Goal: Task Accomplishment & Management: Use online tool/utility

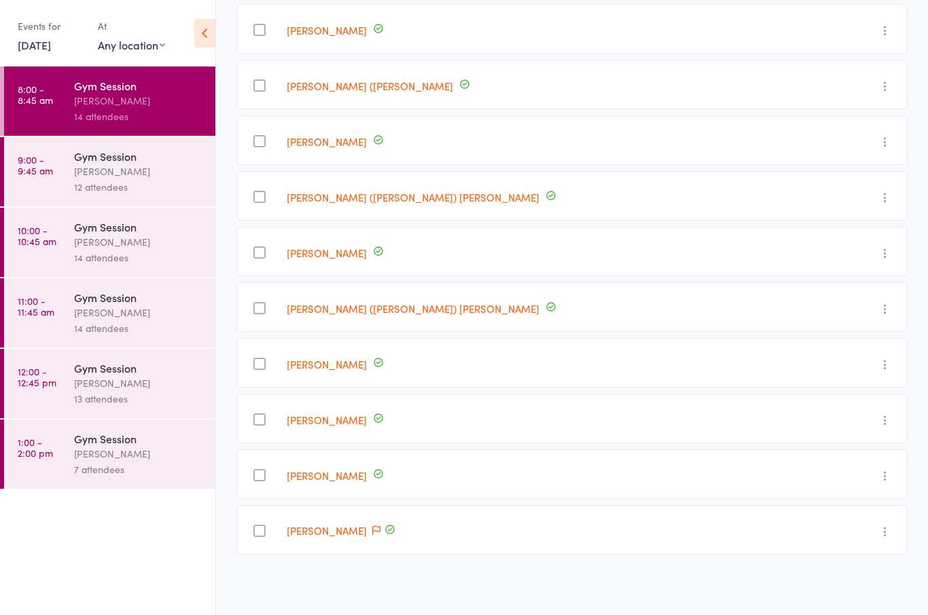
scroll to position [435, 0]
click at [117, 112] on div "14 attendees" at bounding box center [139, 117] width 130 height 16
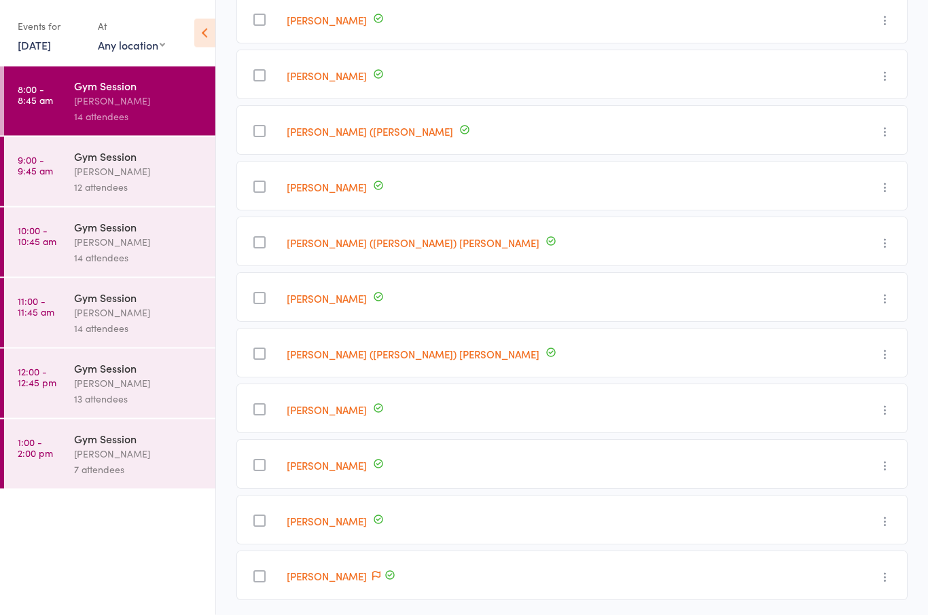
scroll to position [391, 0]
click at [554, 363] on div "[PERSON_NAME] ([PERSON_NAME]) [PERSON_NAME]" at bounding box center [547, 352] width 533 height 50
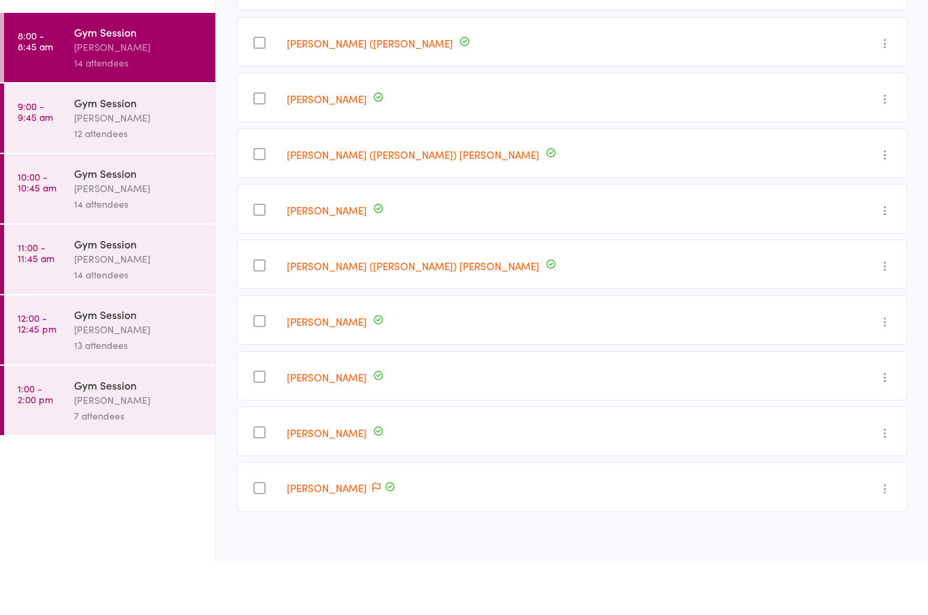
scroll to position [438, 0]
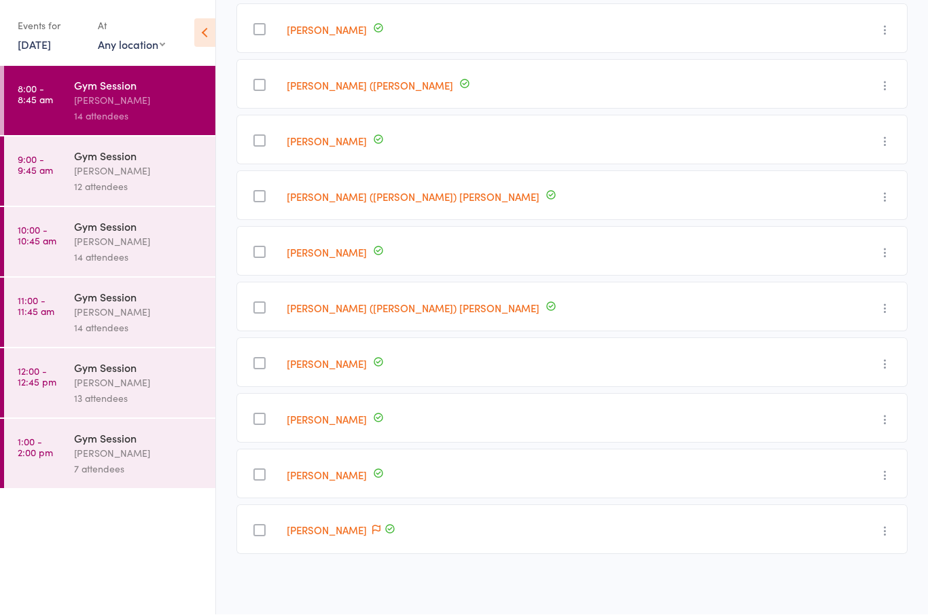
click at [120, 172] on div "[PERSON_NAME]" at bounding box center [139, 172] width 130 height 16
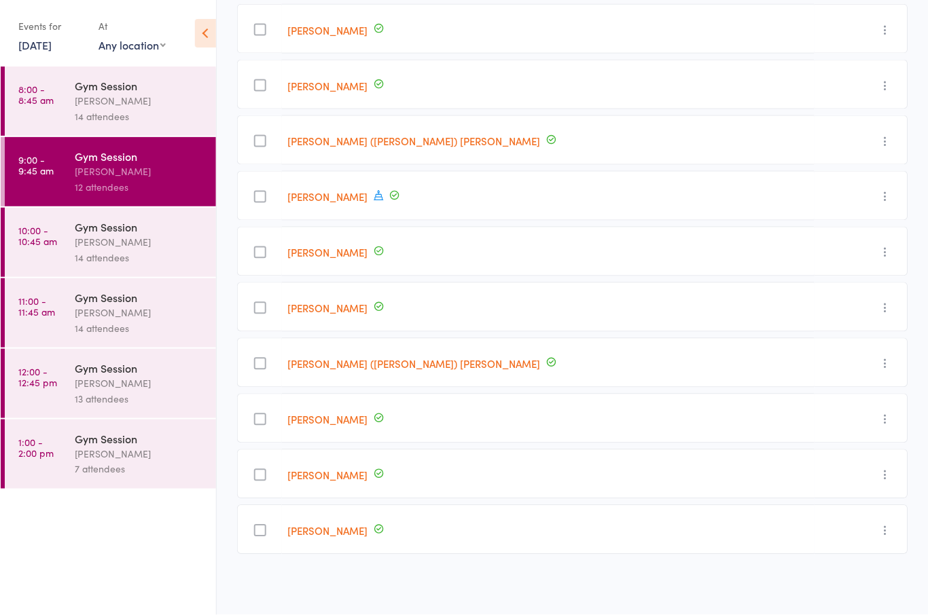
scroll to position [327, 0]
click at [105, 101] on div "[PERSON_NAME]" at bounding box center [139, 101] width 130 height 16
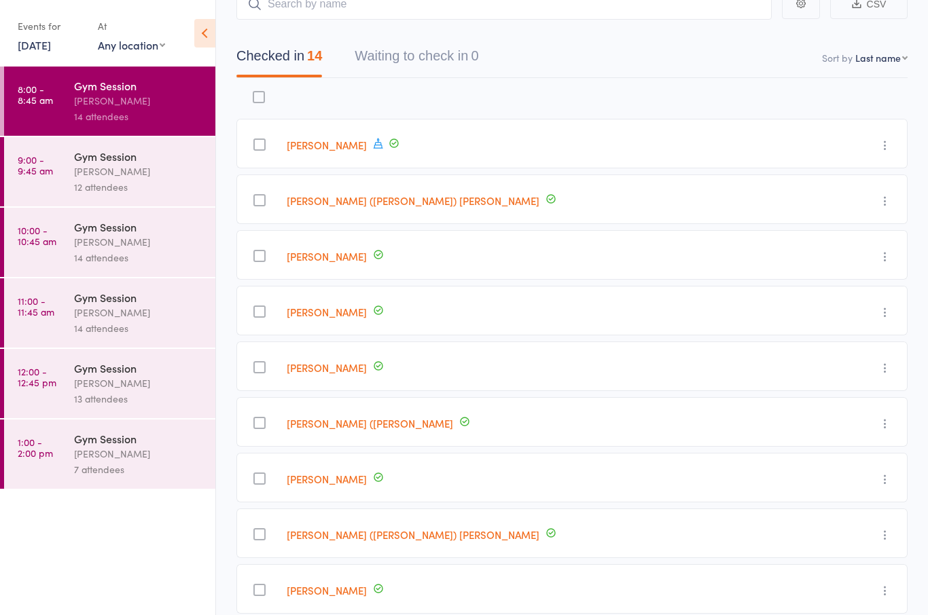
scroll to position [94, 0]
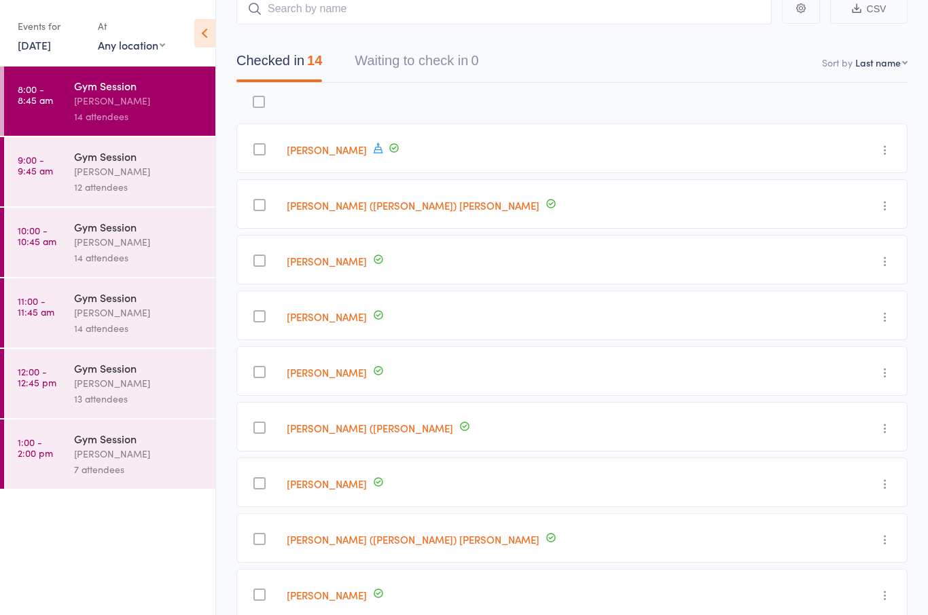
click at [130, 93] on div "Gym Session" at bounding box center [139, 85] width 130 height 15
click at [175, 48] on div "Events for [DATE] [DATE] [DATE] Sun Mon Tue Wed Thu Fri Sat 36 31 01 02 03 04 0…" at bounding box center [107, 34] width 215 height 69
click at [160, 46] on select "Any location Seniors Gym [GEOGRAPHIC_DATA]" at bounding box center [131, 44] width 67 height 15
select select "0"
click at [109, 92] on div "Gym Session" at bounding box center [139, 85] width 130 height 15
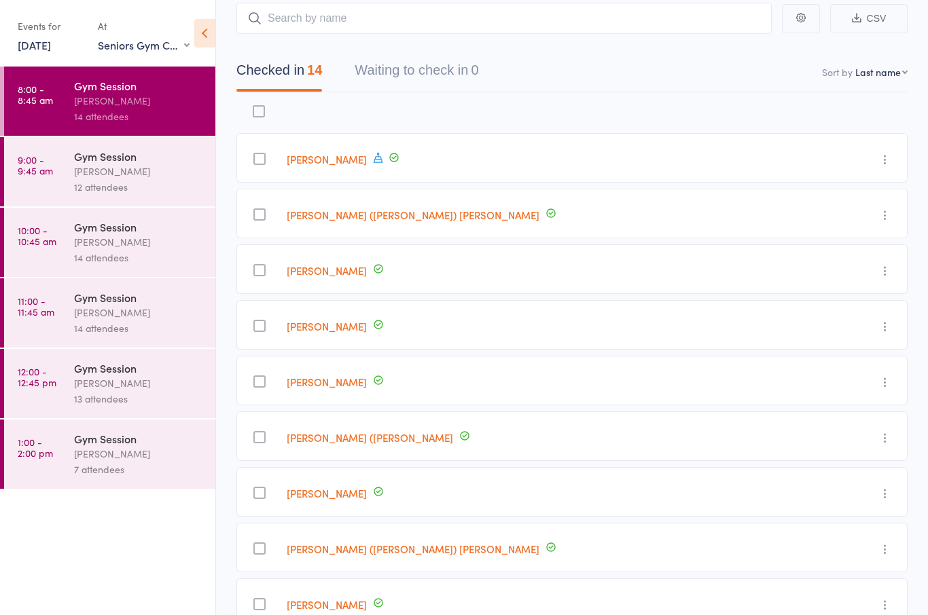
scroll to position [0, 0]
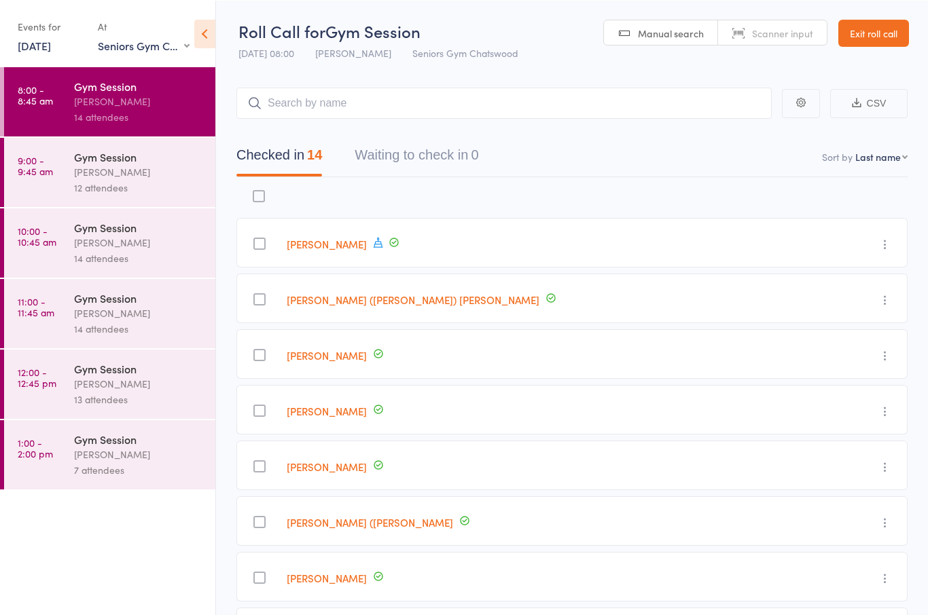
click at [357, 56] on span "[PERSON_NAME]" at bounding box center [353, 53] width 76 height 14
click at [878, 31] on link "Exit roll call" at bounding box center [873, 32] width 71 height 27
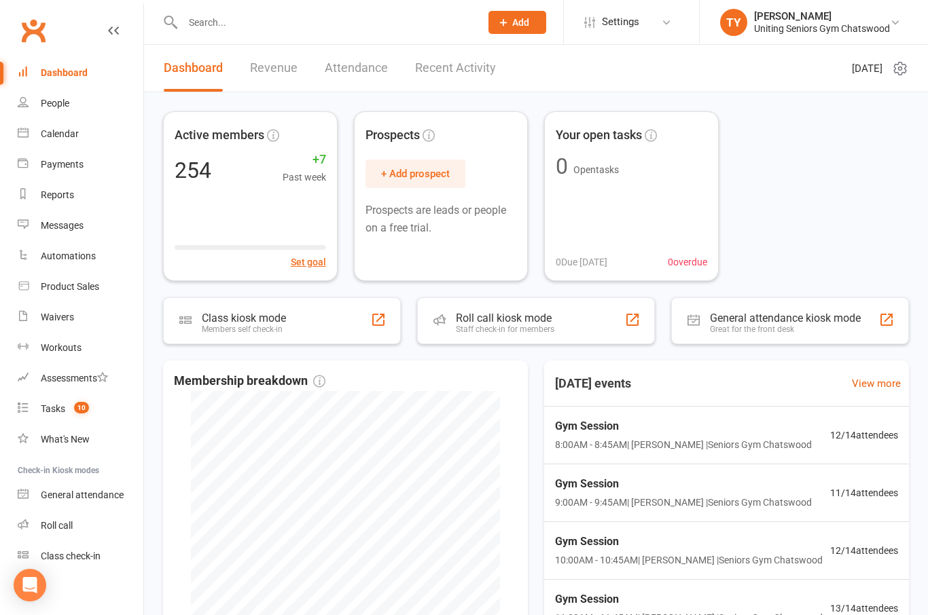
click at [329, 324] on div "Class kiosk mode Members self check-in" at bounding box center [282, 321] width 238 height 47
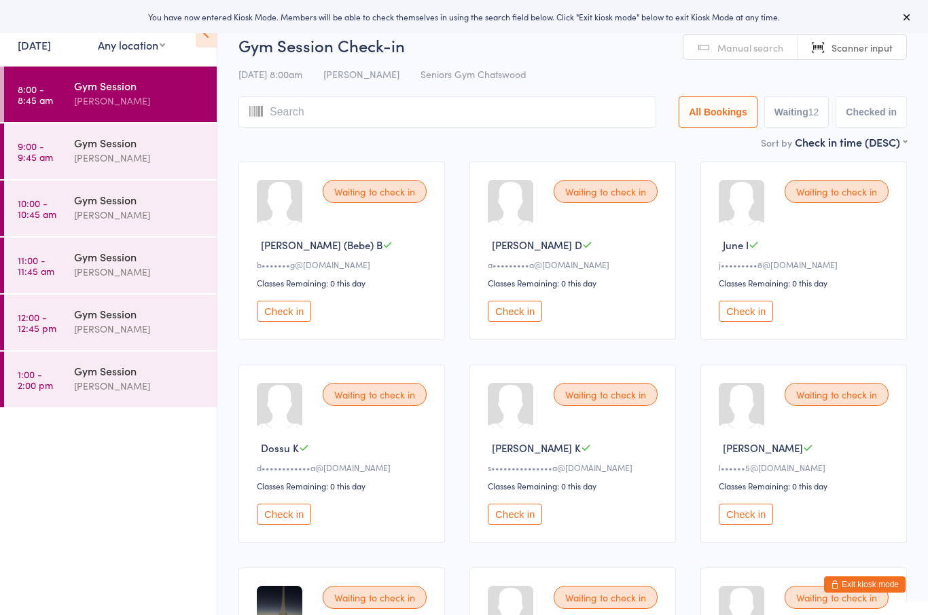
click at [522, 522] on button "Check in" at bounding box center [515, 514] width 54 height 21
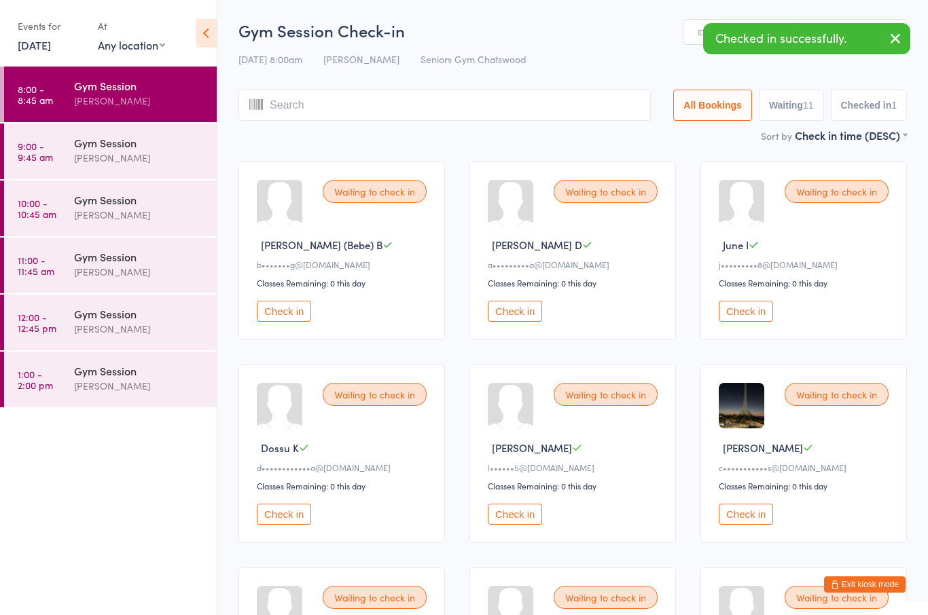
click at [753, 523] on button "Check in" at bounding box center [746, 514] width 54 height 21
click at [288, 520] on button "Check in" at bounding box center [284, 514] width 54 height 21
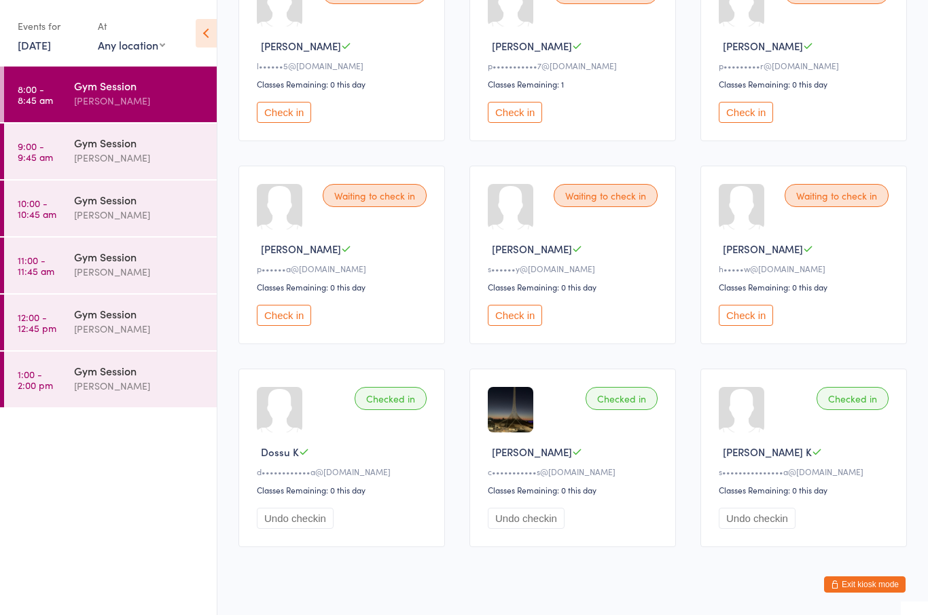
scroll to position [401, 0]
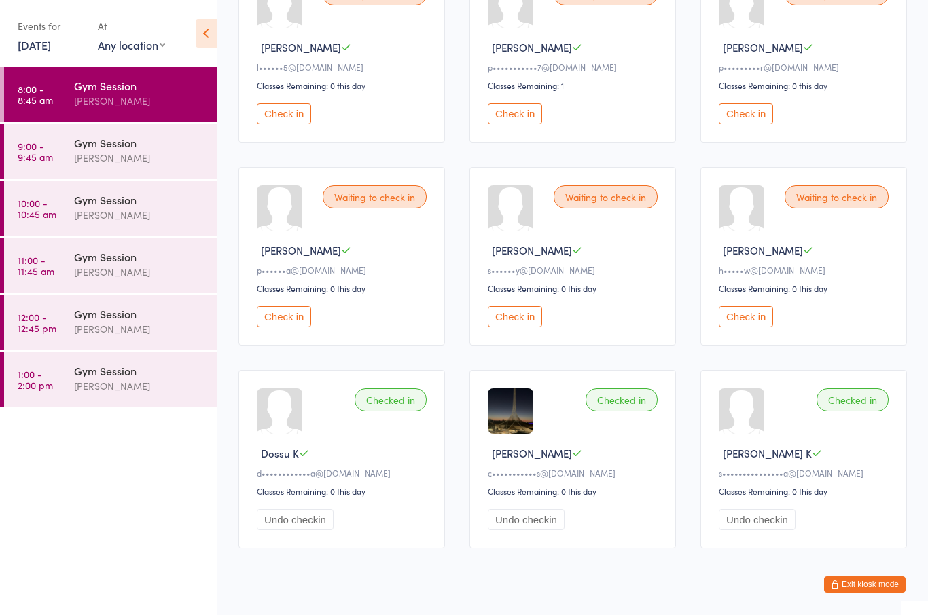
click at [749, 327] on button "Check in" at bounding box center [746, 316] width 54 height 21
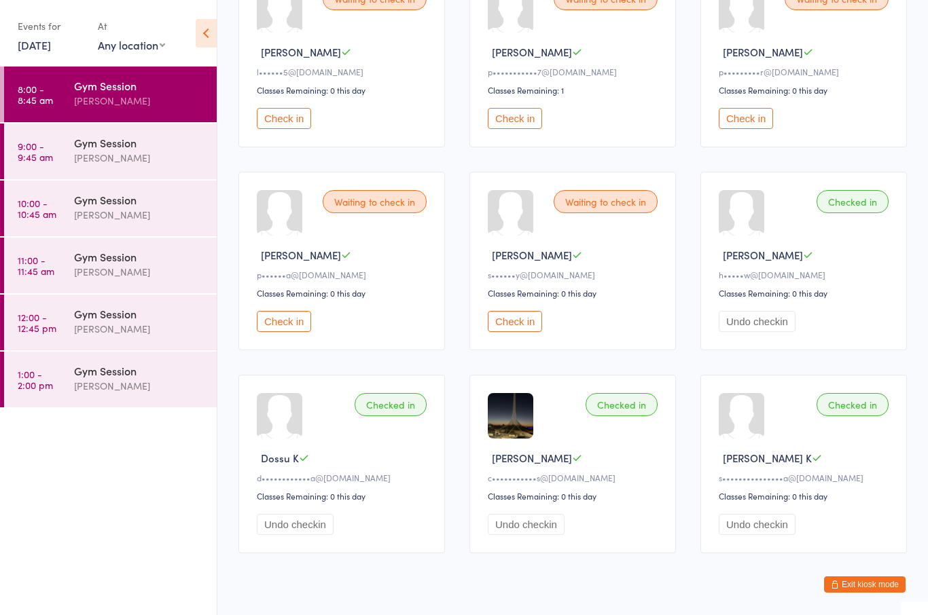
click at [747, 129] on button "Check in" at bounding box center [746, 118] width 54 height 21
click at [285, 126] on button "Check in" at bounding box center [284, 118] width 54 height 21
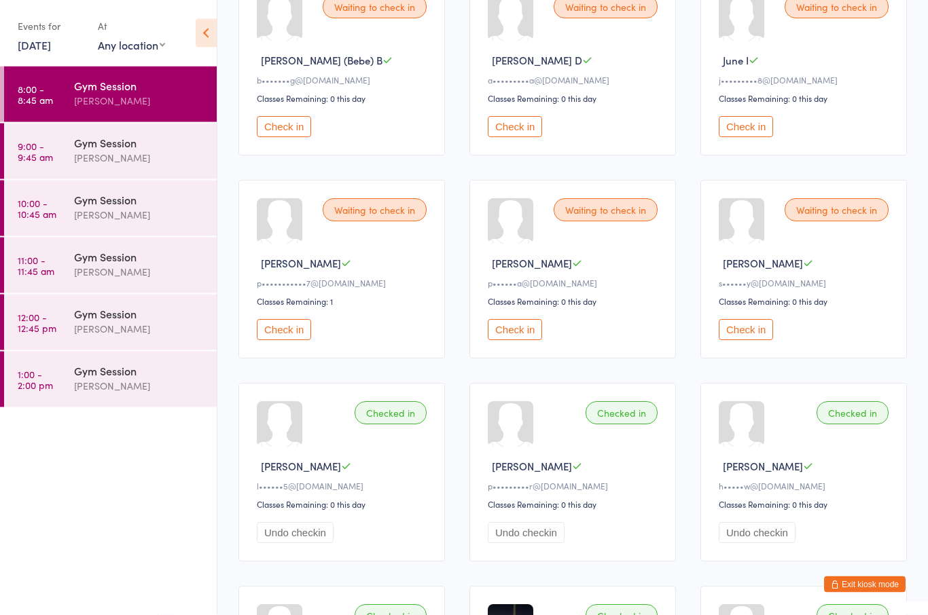
scroll to position [185, 0]
click at [285, 340] on button "Check in" at bounding box center [284, 329] width 54 height 21
click at [291, 137] on button "Check in" at bounding box center [284, 126] width 54 height 21
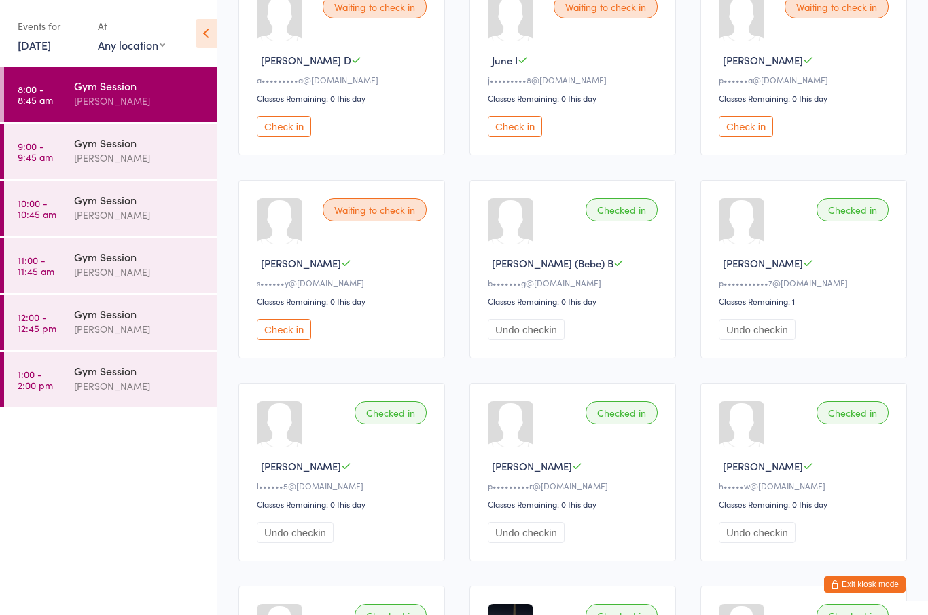
click at [292, 156] on div "Waiting to check in Pina D a•••••••••a@gmail.com Classes Remaining: 0 this day …" at bounding box center [341, 66] width 207 height 179
click at [296, 130] on button "Check in" at bounding box center [284, 126] width 54 height 21
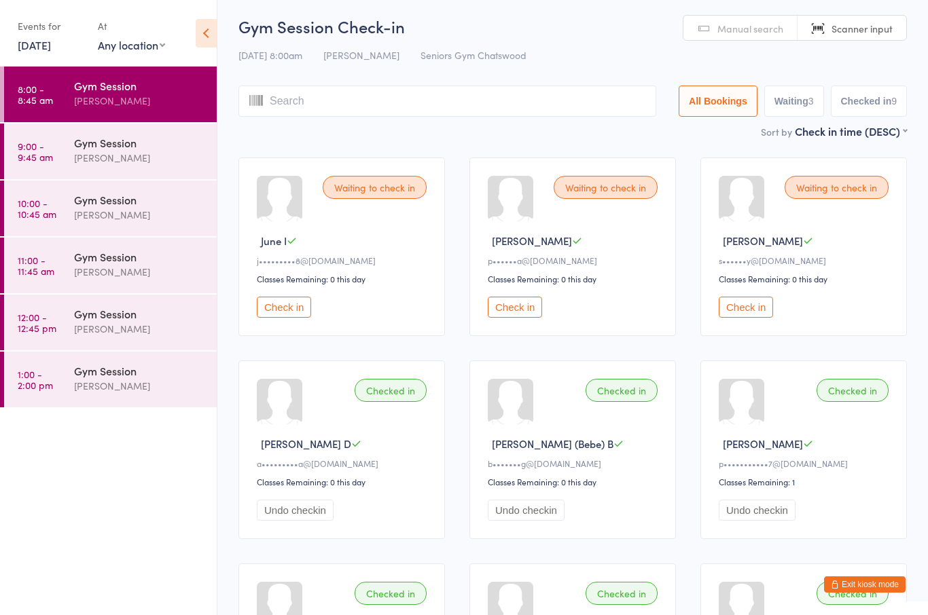
scroll to position [5, 0]
click at [524, 317] on button "Check in" at bounding box center [515, 306] width 54 height 21
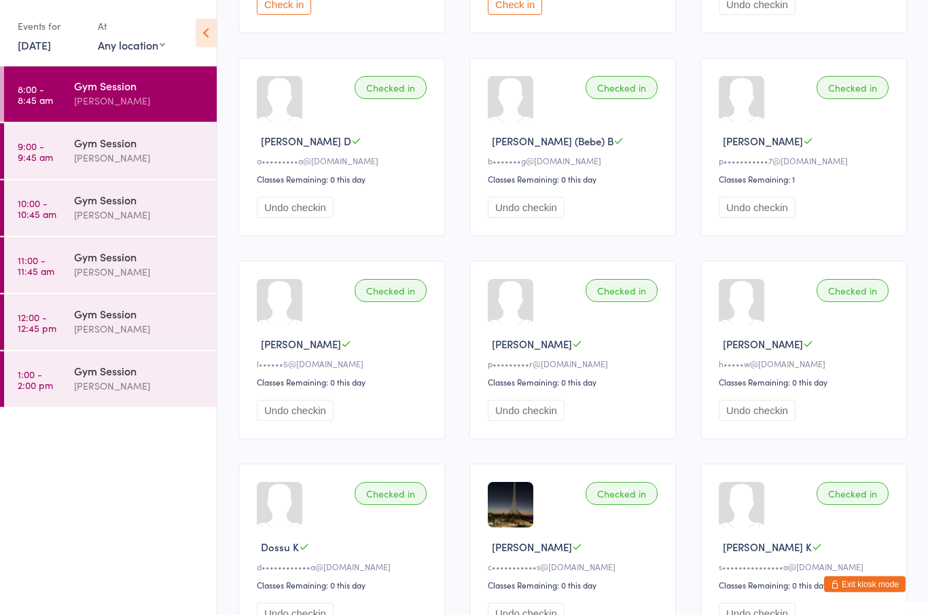
scroll to position [307, 0]
click at [91, 312] on div "Gym Session" at bounding box center [139, 313] width 131 height 15
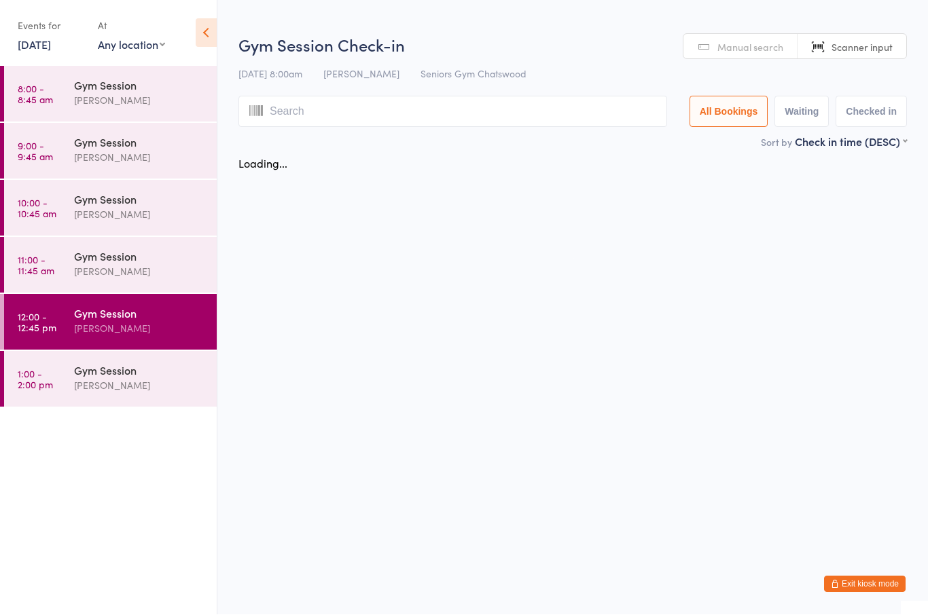
scroll to position [1, 0]
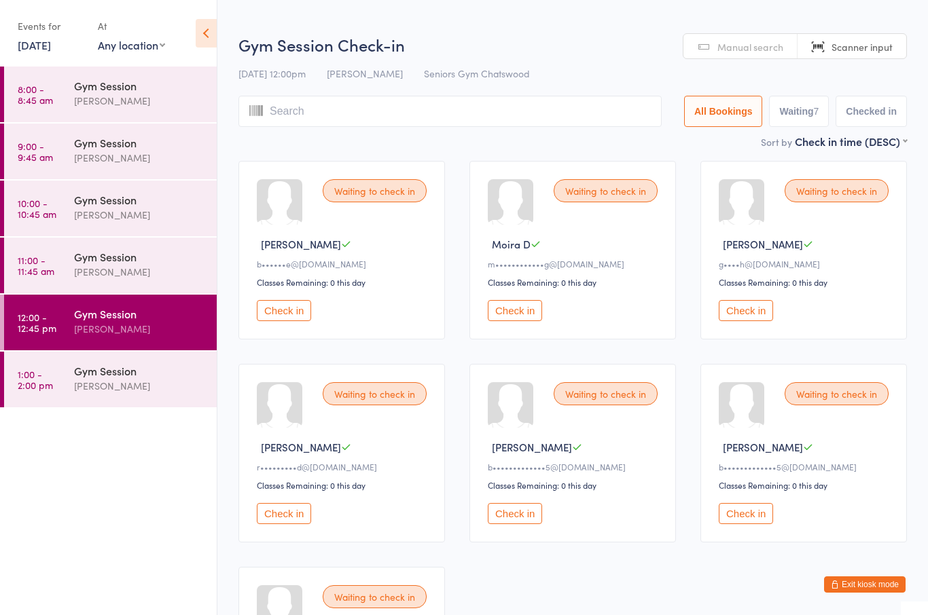
click at [107, 131] on div "Gym Session Tiffany Yeong" at bounding box center [145, 151] width 143 height 54
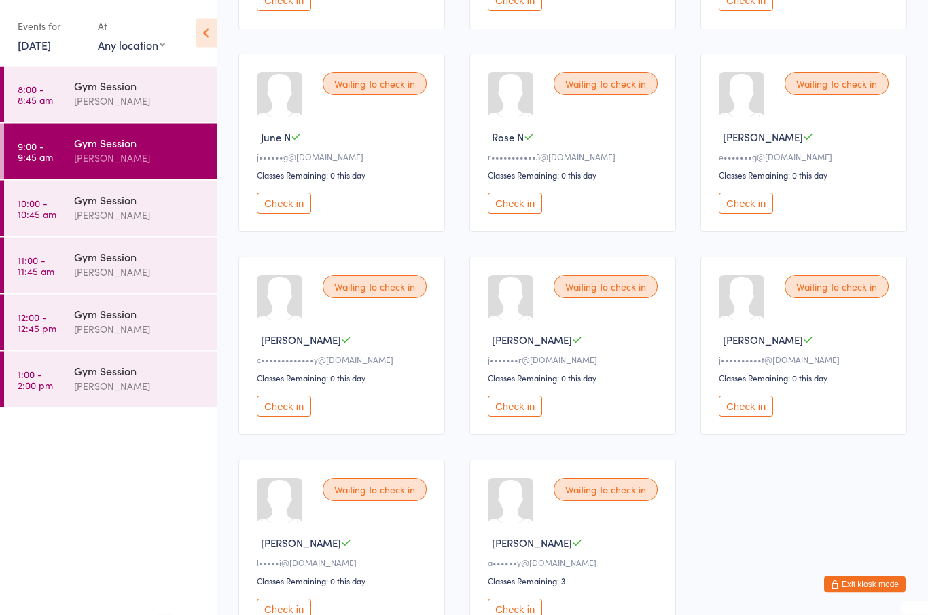
scroll to position [311, 0]
click at [297, 615] on button "Check in" at bounding box center [284, 609] width 54 height 21
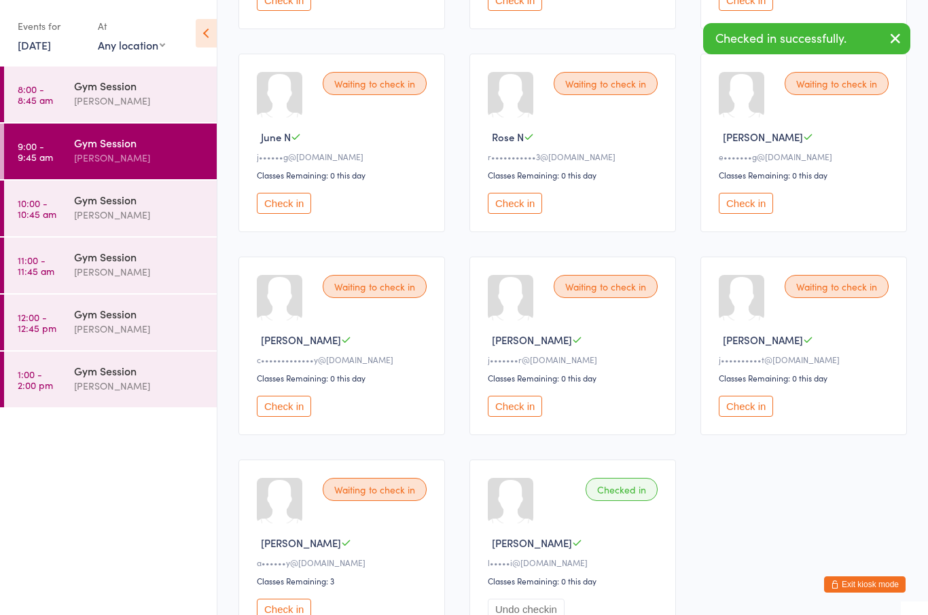
click at [303, 615] on button "Check in" at bounding box center [284, 609] width 54 height 21
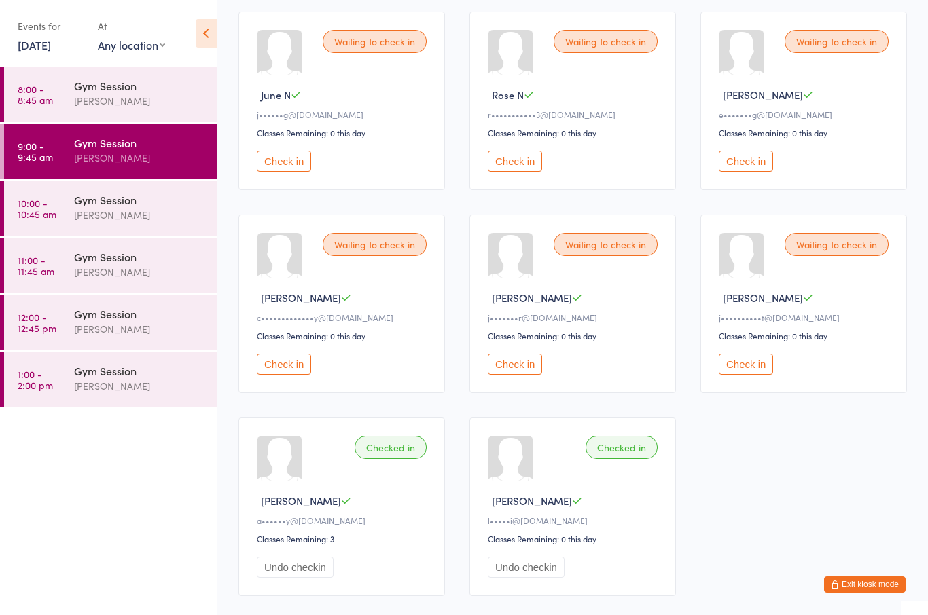
scroll to position [358, 0]
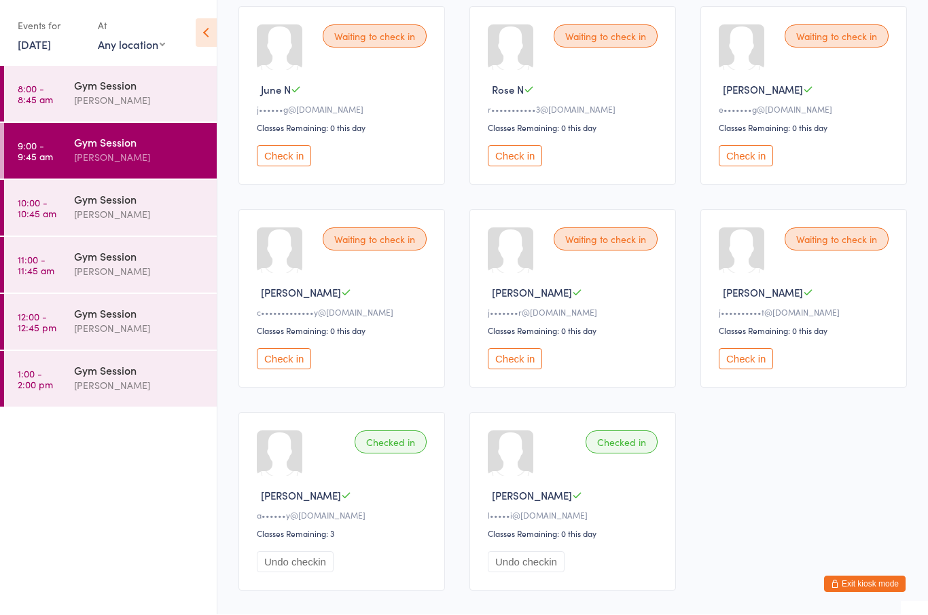
click at [760, 370] on button "Check in" at bounding box center [746, 359] width 54 height 21
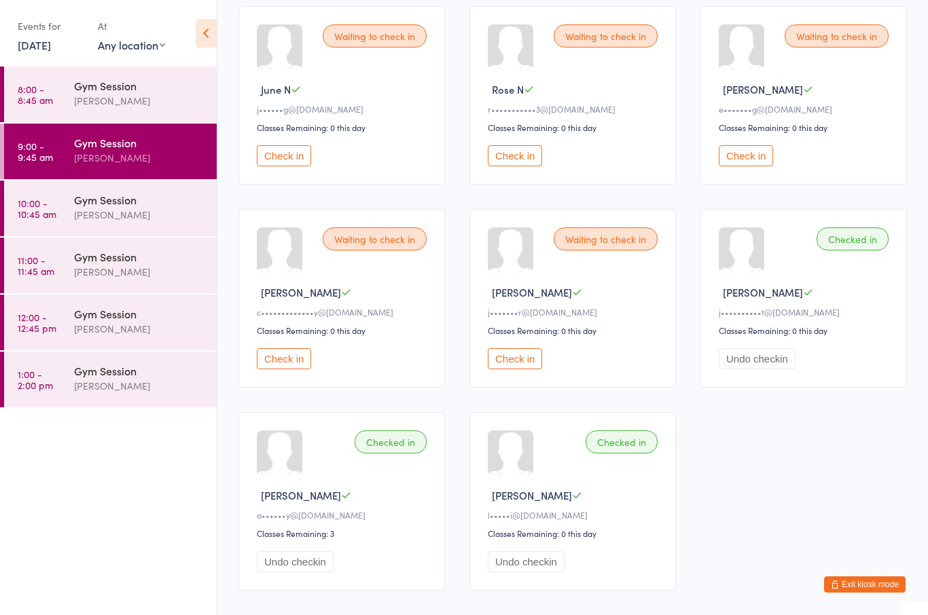
click at [532, 159] on button "Check in" at bounding box center [515, 155] width 54 height 21
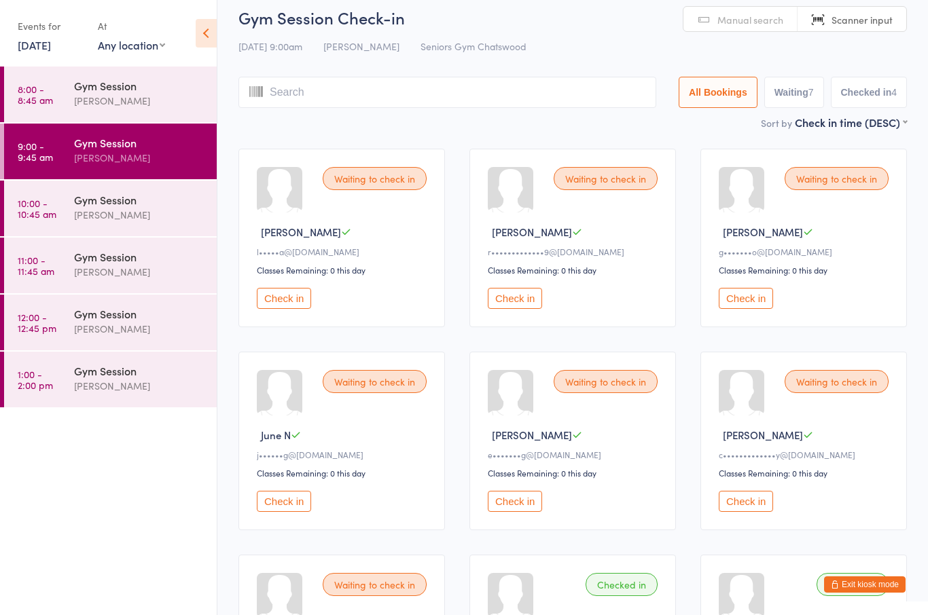
scroll to position [10, 0]
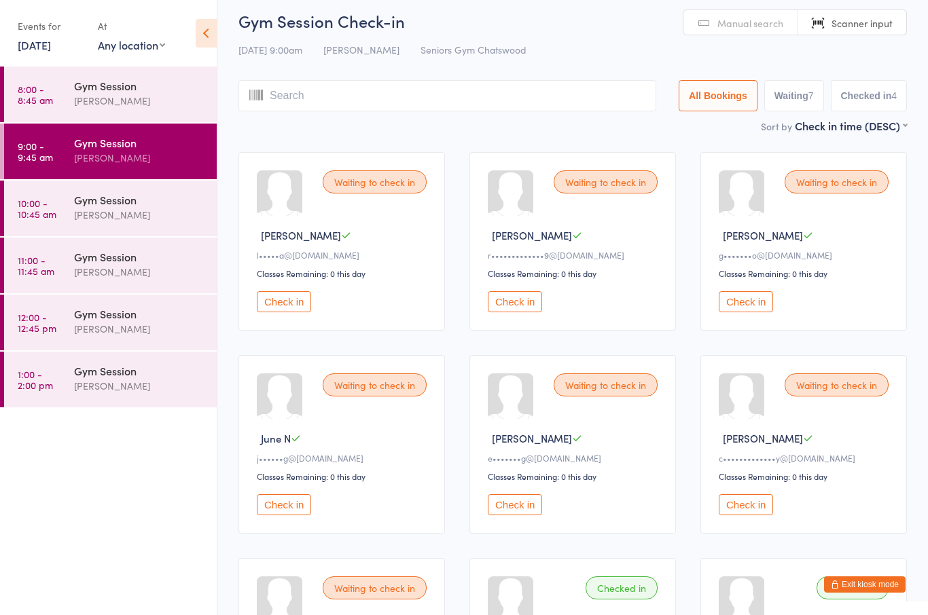
click at [751, 307] on button "Check in" at bounding box center [746, 301] width 54 height 21
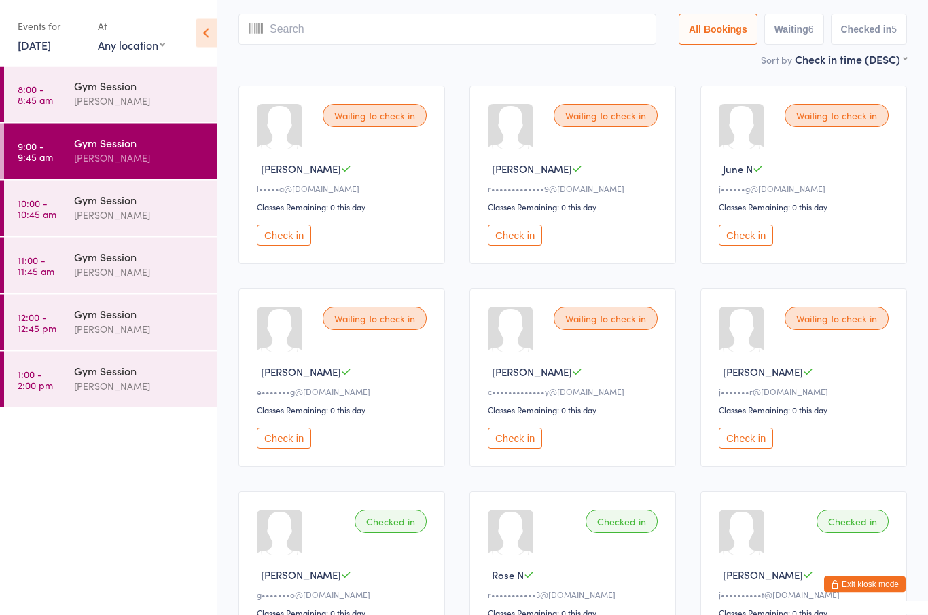
scroll to position [77, 0]
click at [295, 448] on button "Check in" at bounding box center [284, 437] width 54 height 21
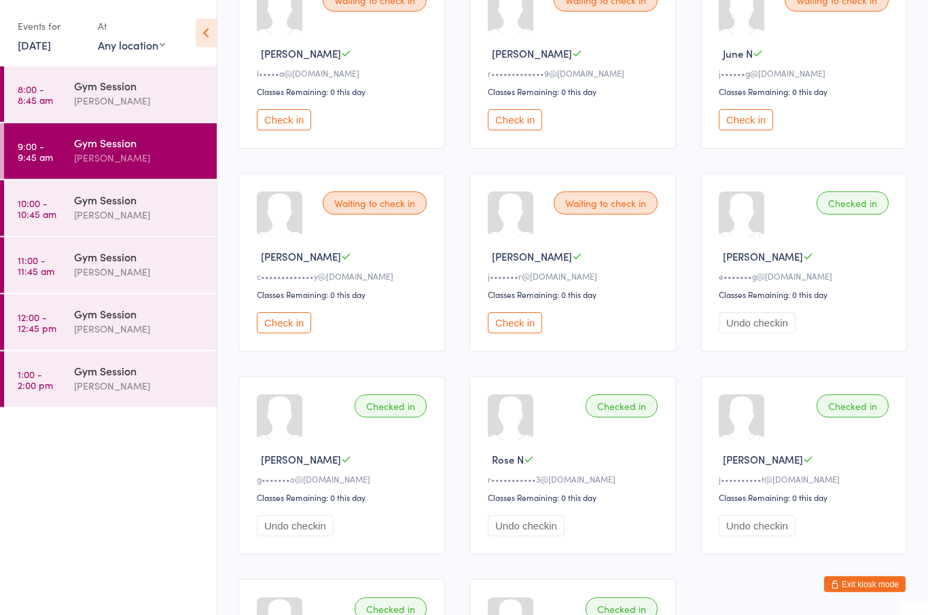
scroll to position [192, 0]
click at [291, 330] on button "Check in" at bounding box center [284, 322] width 54 height 21
click at [520, 116] on button "Check in" at bounding box center [515, 119] width 54 height 21
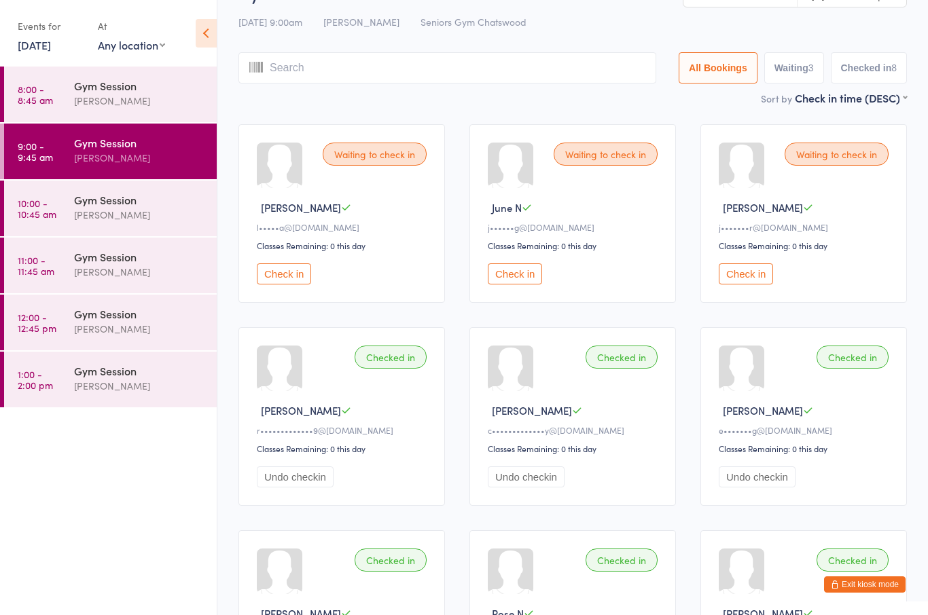
scroll to position [38, 0]
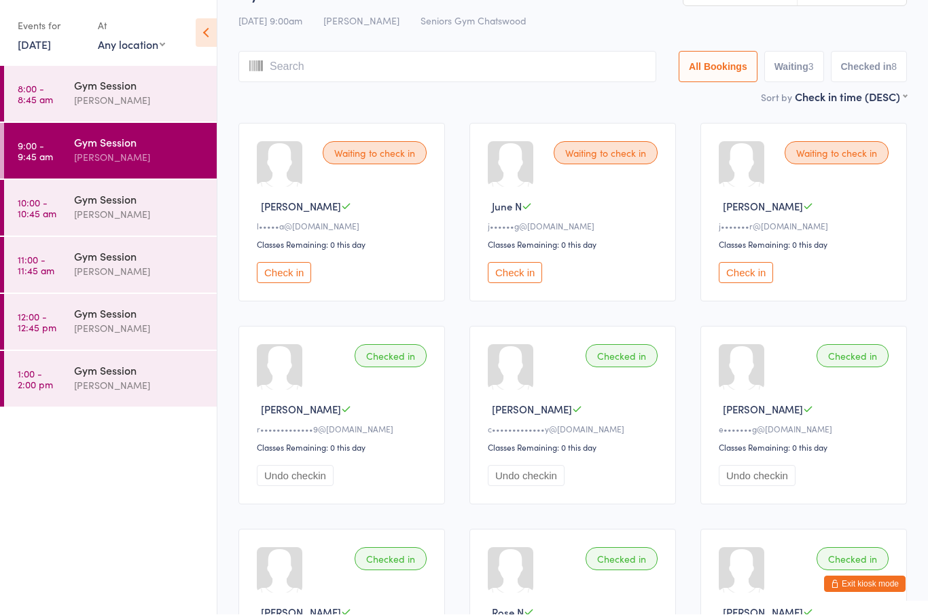
click at [875, 64] on button "Checked in 8" at bounding box center [869, 67] width 77 height 31
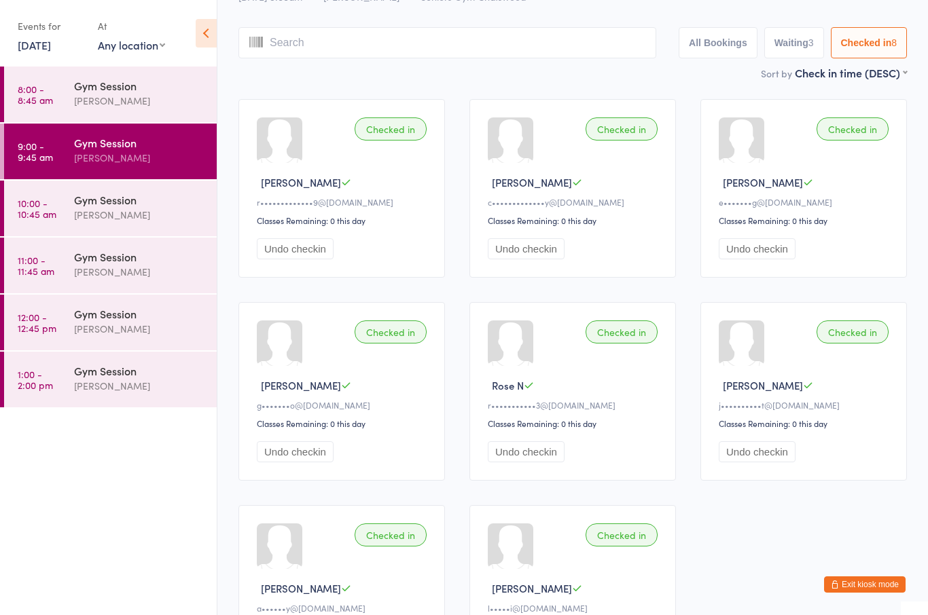
scroll to position [62, 0]
click at [793, 33] on button "Waiting 3" at bounding box center [794, 43] width 60 height 31
select select "0"
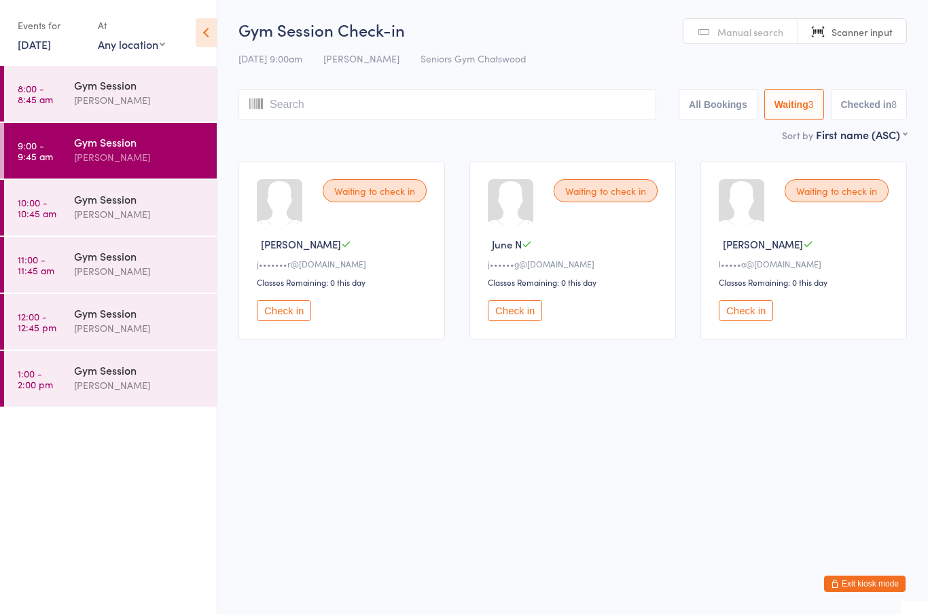
click at [726, 41] on link "Manual search" at bounding box center [740, 33] width 114 height 26
click at [704, 119] on button "All Bookings" at bounding box center [718, 105] width 79 height 31
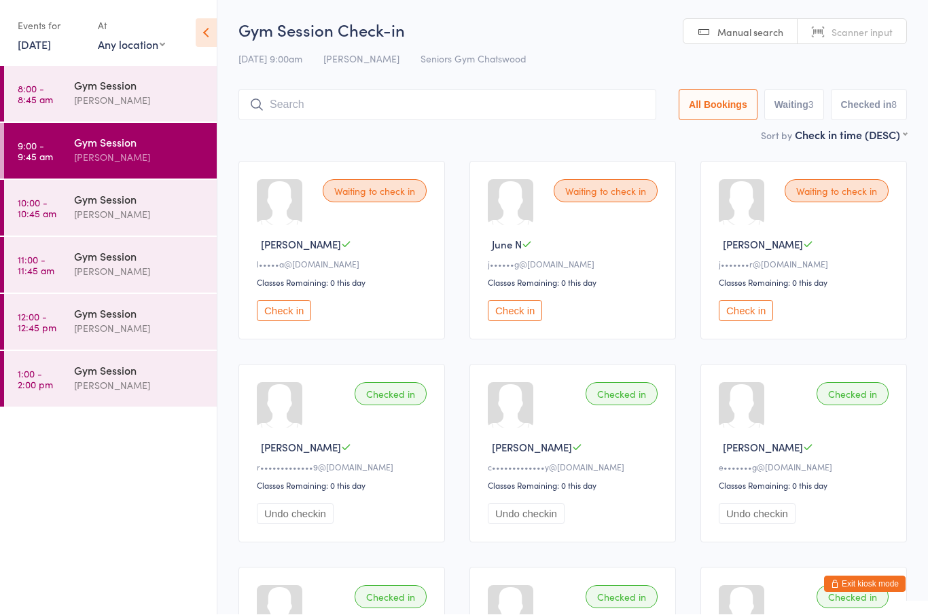
scroll to position [1, 0]
click at [289, 321] on button "Check in" at bounding box center [284, 310] width 54 height 21
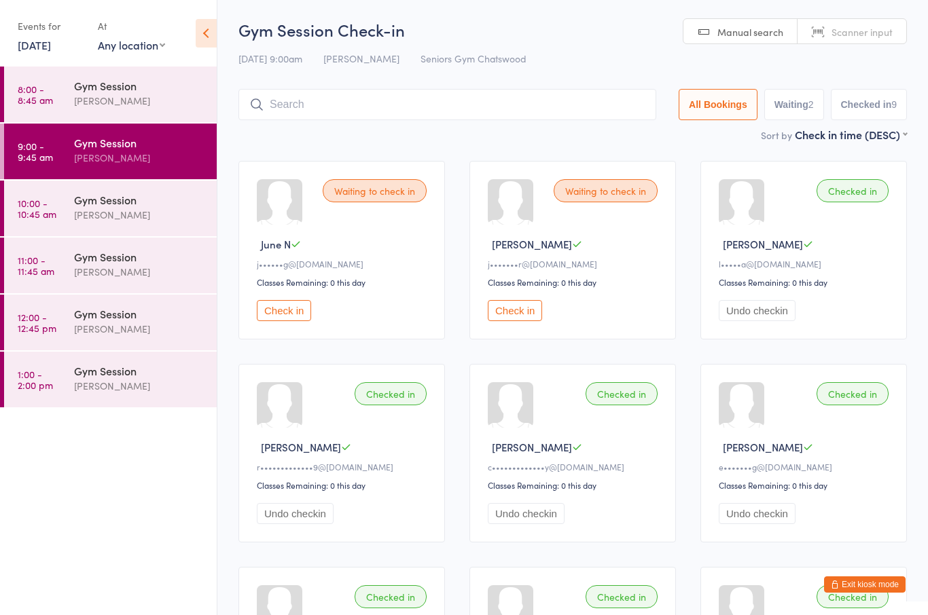
click at [531, 321] on button "Check in" at bounding box center [515, 310] width 54 height 21
click at [298, 320] on button "Check in" at bounding box center [284, 311] width 54 height 21
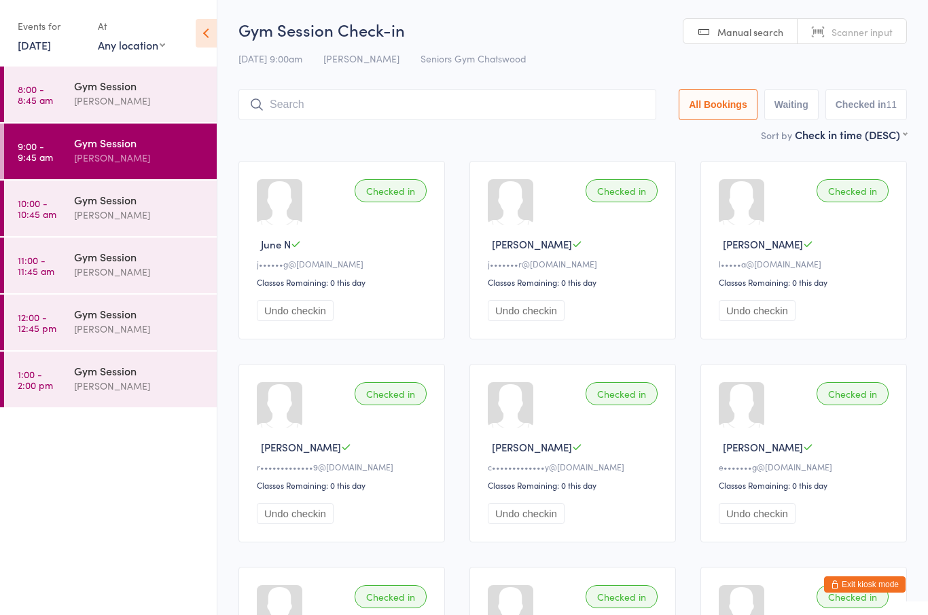
scroll to position [15, 0]
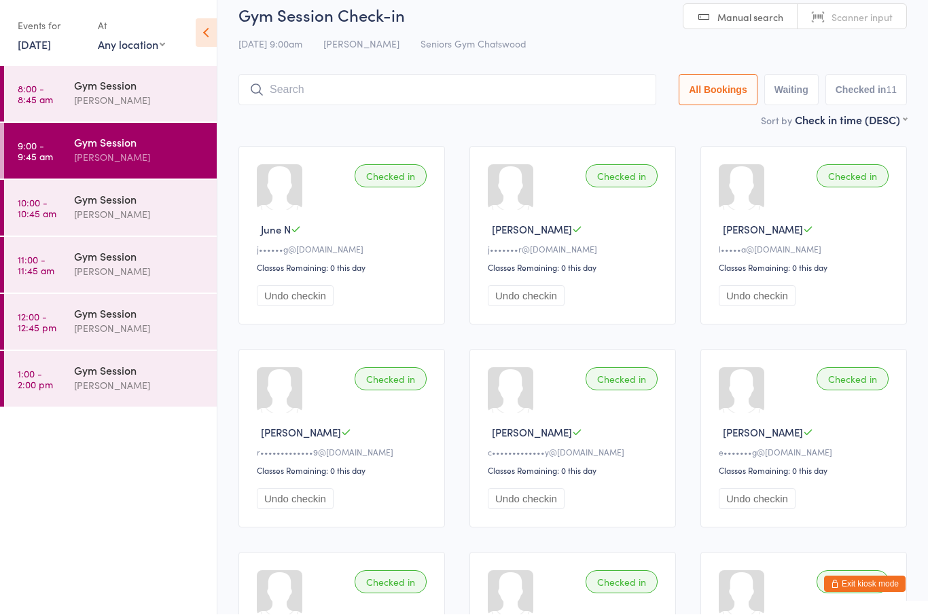
click at [109, 210] on div "[PERSON_NAME]" at bounding box center [139, 215] width 131 height 16
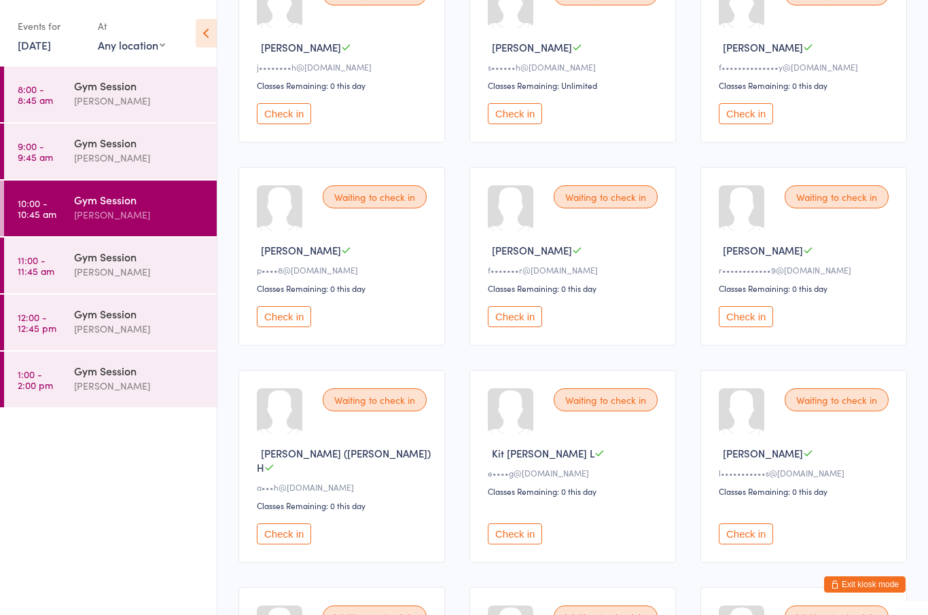
scroll to position [198, 0]
click at [515, 536] on button "Check in" at bounding box center [515, 533] width 54 height 21
click at [288, 113] on button "Check in" at bounding box center [284, 113] width 54 height 21
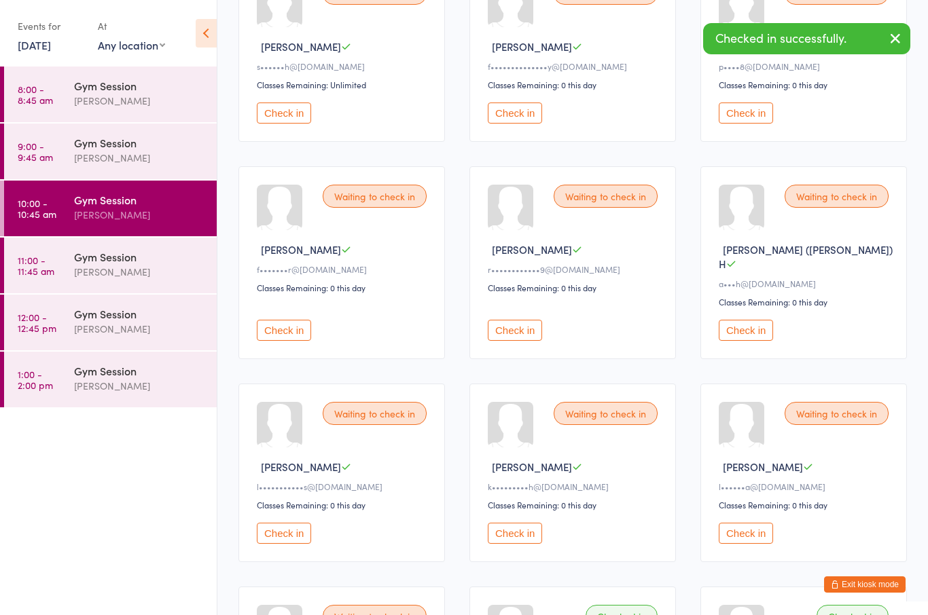
click at [306, 120] on button "Check in" at bounding box center [284, 113] width 54 height 21
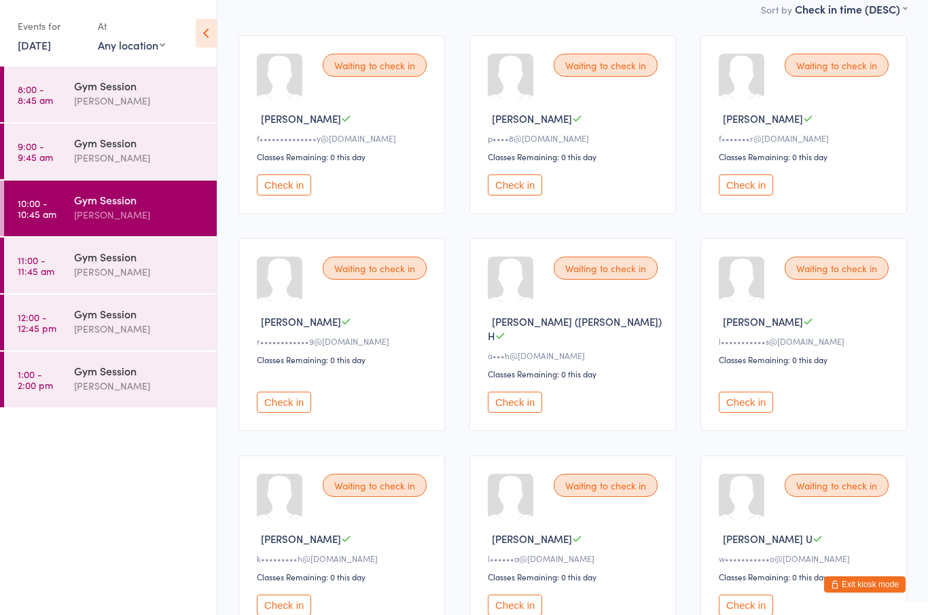
scroll to position [126, 0]
click at [515, 194] on button "Check in" at bounding box center [515, 185] width 54 height 21
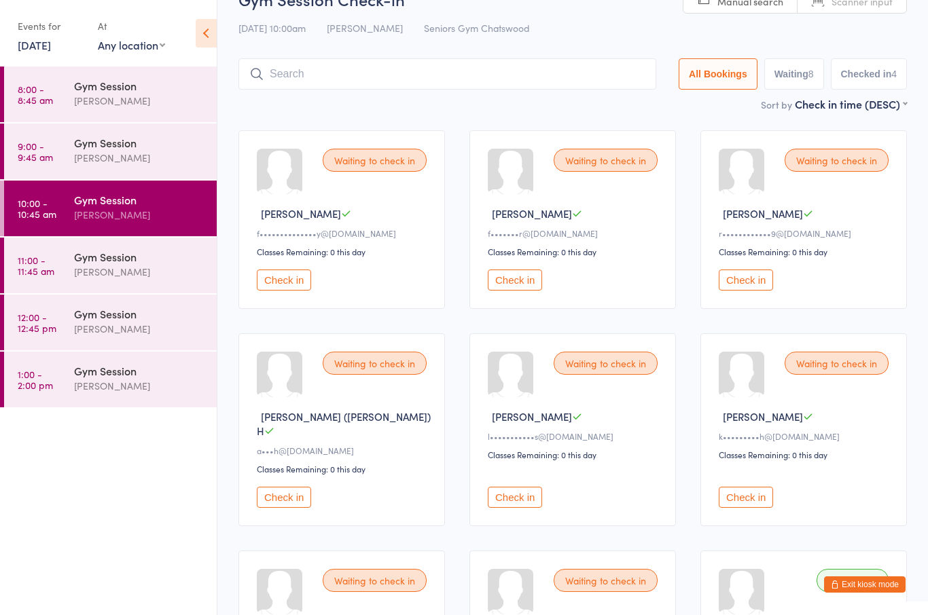
scroll to position [31, 0]
click at [295, 291] on button "Check in" at bounding box center [284, 280] width 54 height 21
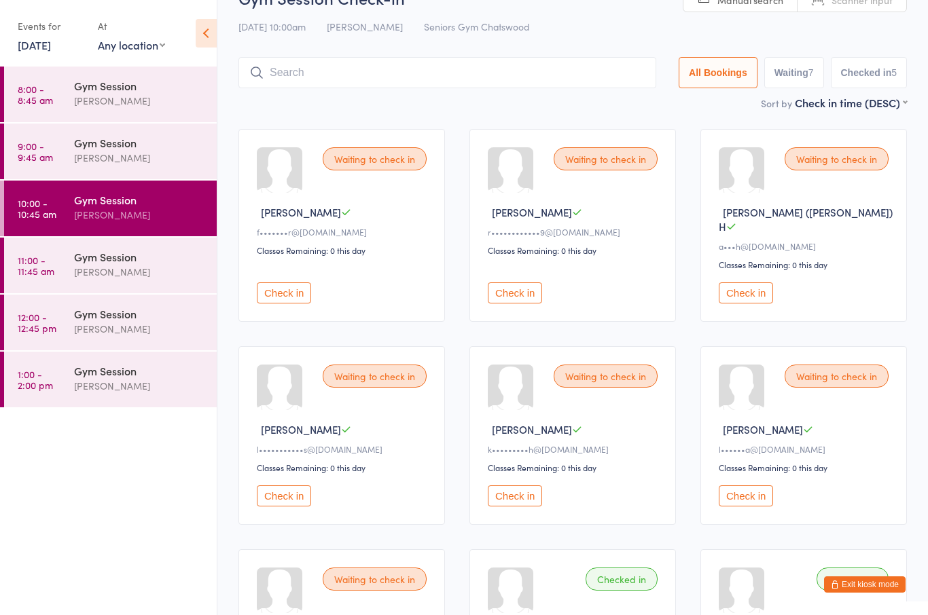
scroll to position [33, 0]
click at [499, 288] on button "Check in" at bounding box center [515, 292] width 54 height 21
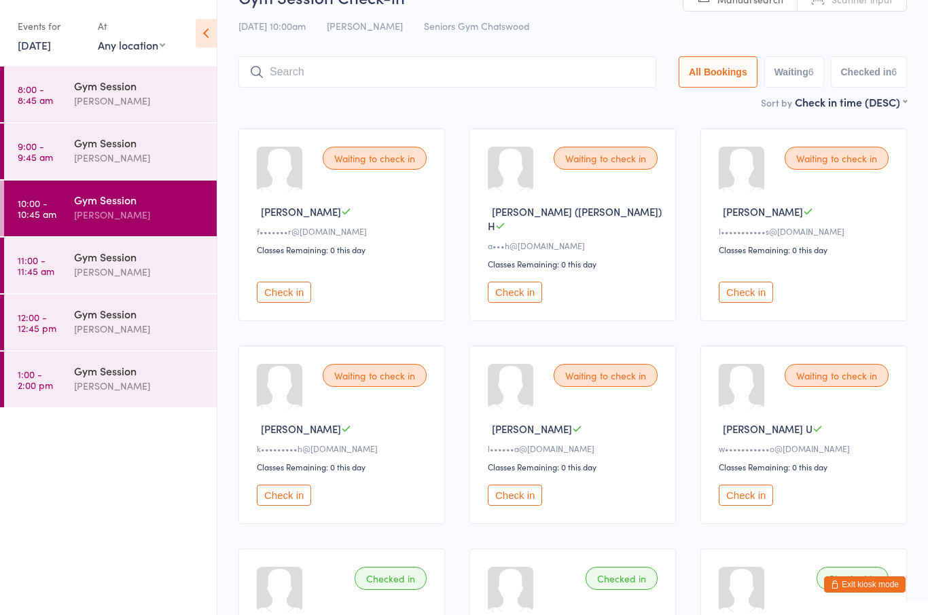
click at [375, 167] on div "Waiting to check in" at bounding box center [375, 158] width 104 height 23
click at [289, 282] on button "Check in" at bounding box center [284, 292] width 54 height 21
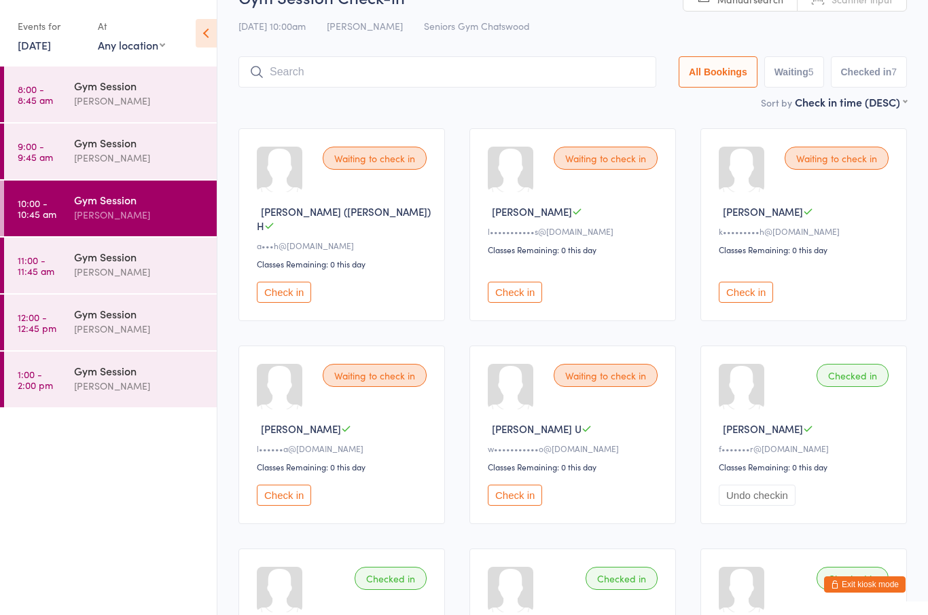
click at [281, 287] on button "Check in" at bounding box center [284, 292] width 54 height 21
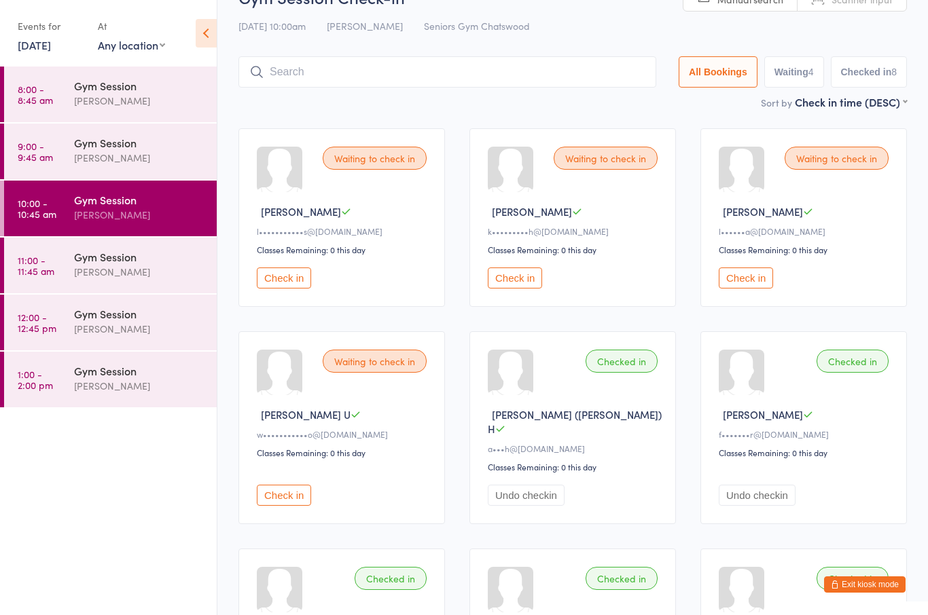
click at [287, 287] on button "Check in" at bounding box center [284, 278] width 54 height 21
click at [522, 276] on button "Check in" at bounding box center [515, 278] width 54 height 21
